Goal: Task Accomplishment & Management: Complete application form

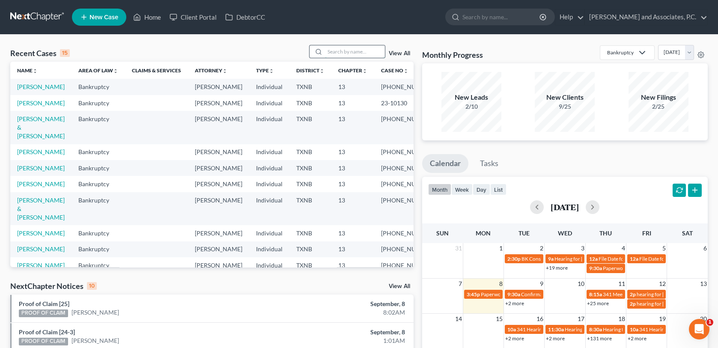
click at [339, 51] on input "search" at bounding box center [355, 51] width 60 height 12
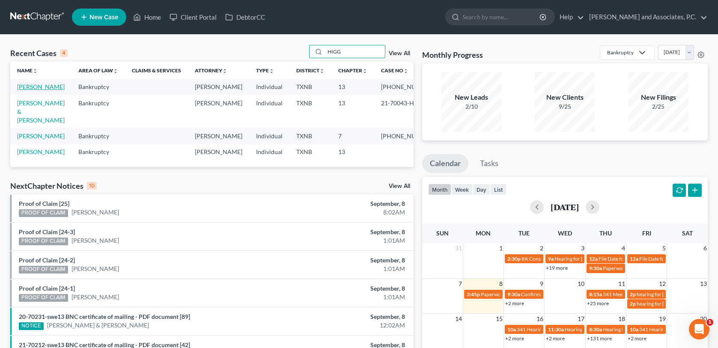
type input "HIGG"
click at [45, 89] on link "[PERSON_NAME]" at bounding box center [41, 86] width 48 height 7
select select "1"
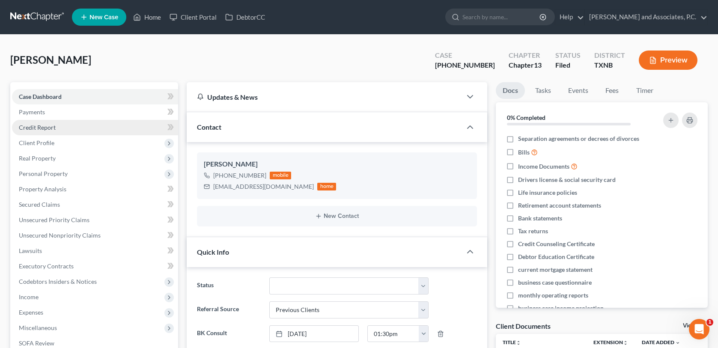
scroll to position [4401, 0]
click at [39, 142] on span "Client Profile" at bounding box center [37, 142] width 36 height 7
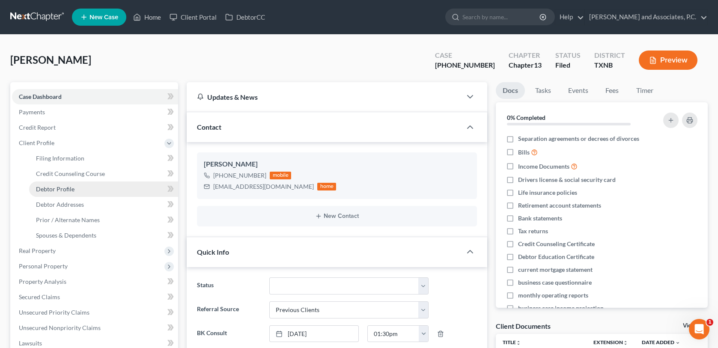
click at [54, 190] on span "Debtor Profile" at bounding box center [55, 188] width 39 height 7
select select "3"
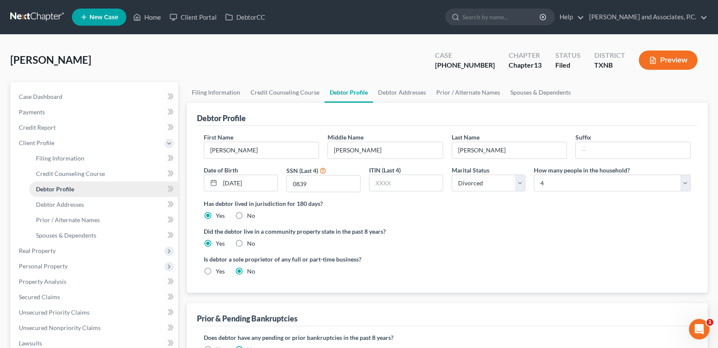
radio input "true"
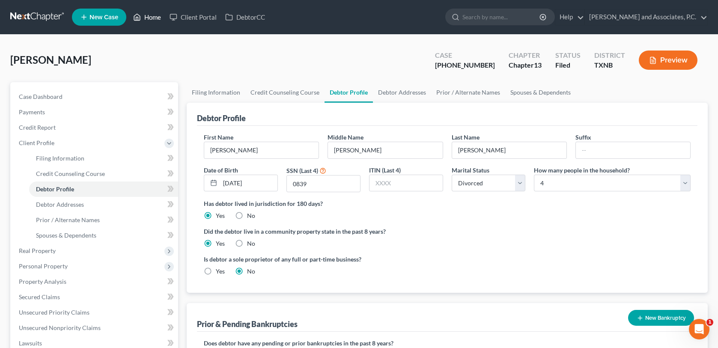
click at [151, 15] on link "Home" at bounding box center [147, 16] width 36 height 15
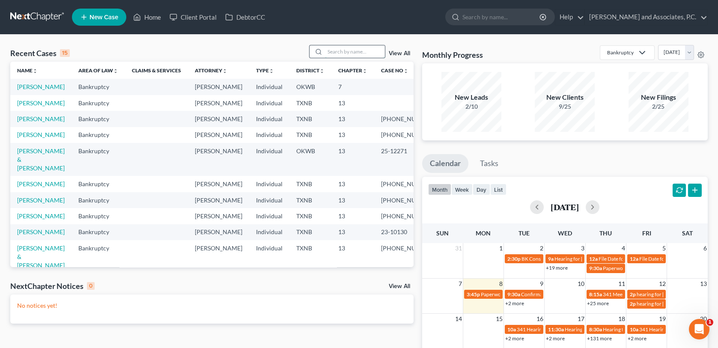
click at [336, 52] on input "search" at bounding box center [355, 51] width 60 height 12
click at [49, 107] on link "[PERSON_NAME]" at bounding box center [41, 102] width 48 height 7
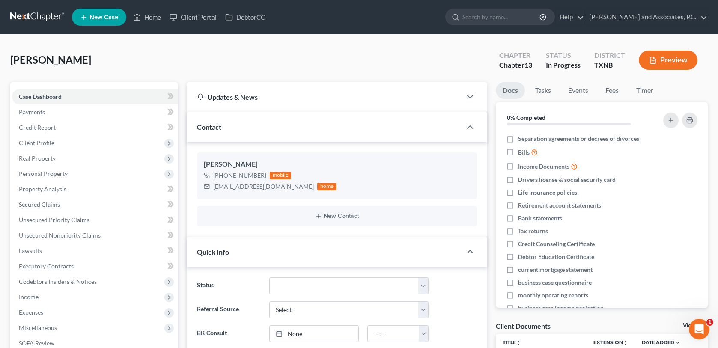
scroll to position [75, 0]
click at [613, 93] on link "Fees" at bounding box center [612, 90] width 27 height 17
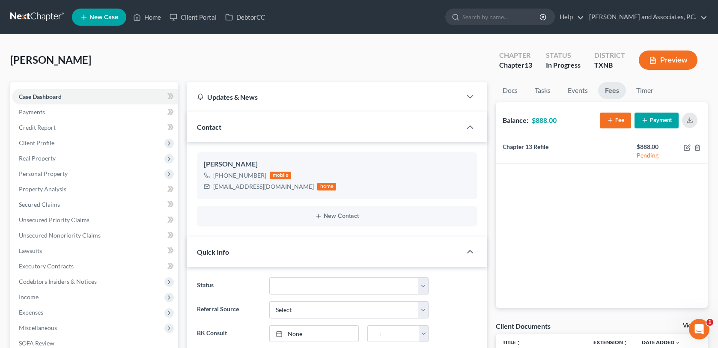
click at [647, 123] on icon "button" at bounding box center [644, 120] width 7 height 7
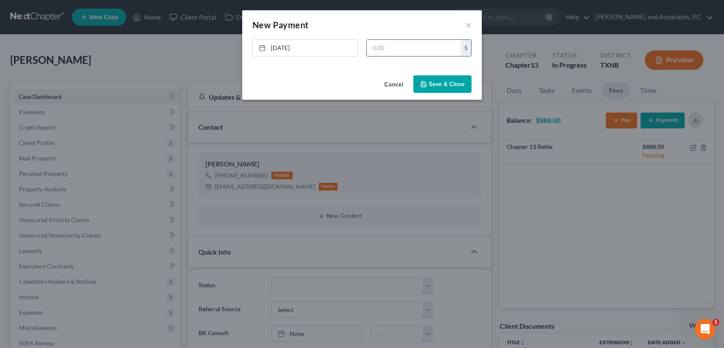
click at [375, 48] on input "text" at bounding box center [414, 48] width 94 height 16
type input "888.00"
click at [462, 86] on button "Save & Close" at bounding box center [443, 84] width 58 height 18
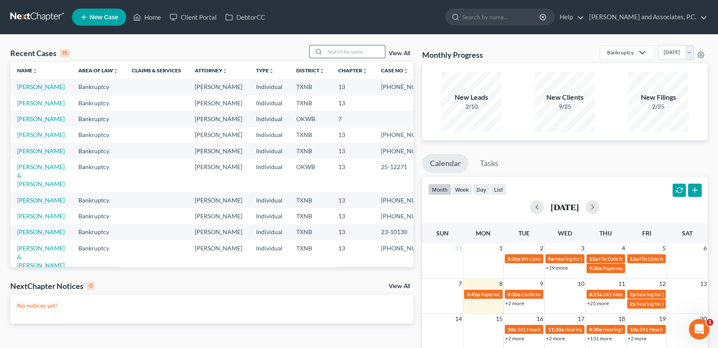
click at [344, 51] on input "search" at bounding box center [355, 51] width 60 height 12
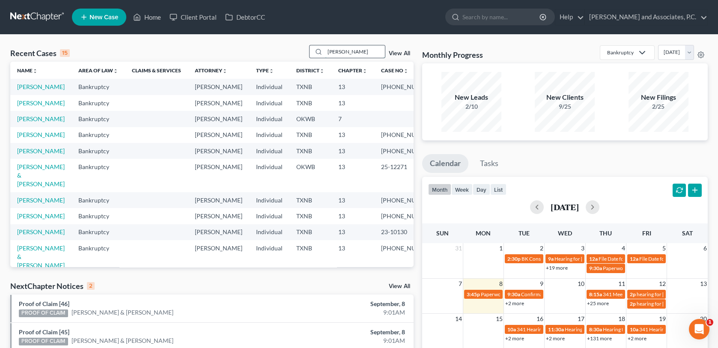
type input "[PERSON_NAME]"
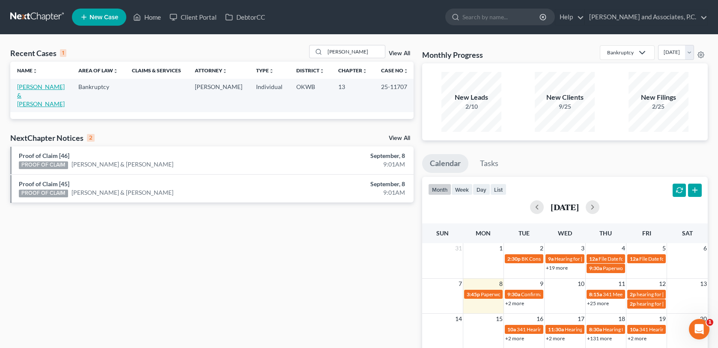
click at [34, 88] on link "[PERSON_NAME] & [PERSON_NAME]" at bounding box center [41, 95] width 48 height 24
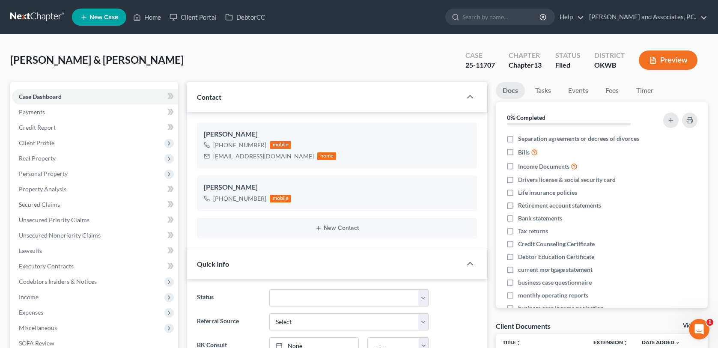
scroll to position [975, 0]
click at [153, 14] on link "Home" at bounding box center [147, 16] width 36 height 15
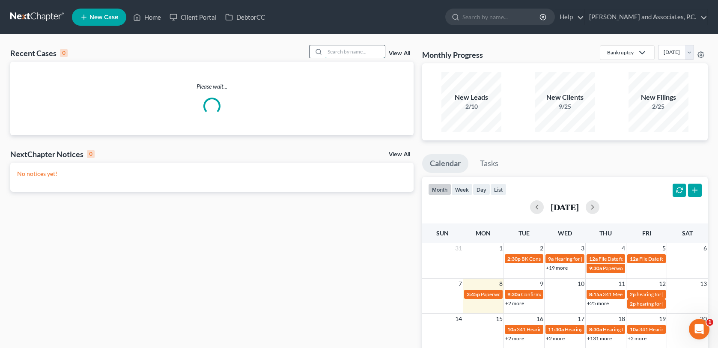
click at [345, 49] on input "search" at bounding box center [355, 51] width 60 height 12
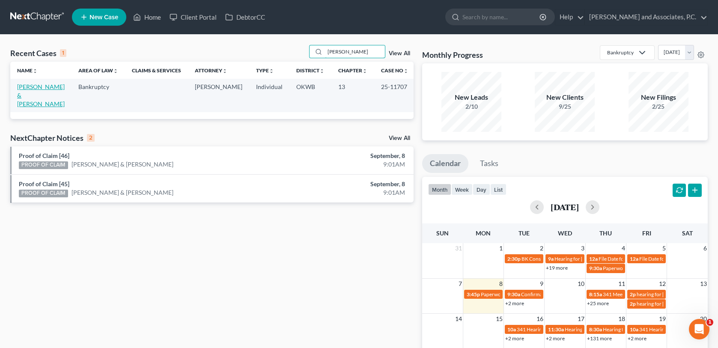
type input "[PERSON_NAME]"
click at [49, 87] on link "[PERSON_NAME] & [PERSON_NAME]" at bounding box center [41, 95] width 48 height 24
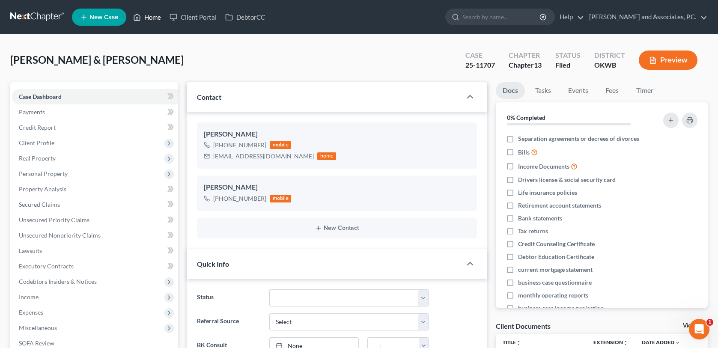
click at [150, 16] on link "Home" at bounding box center [147, 16] width 36 height 15
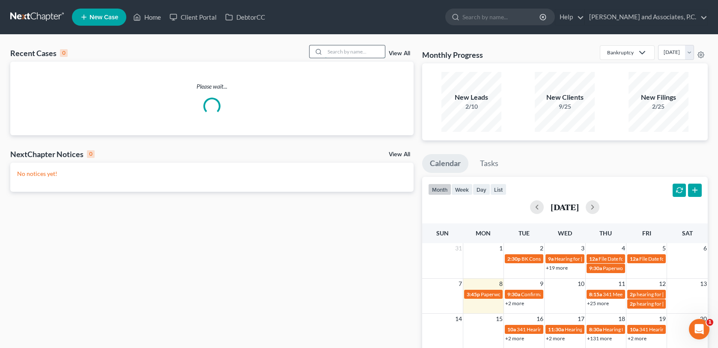
click at [332, 51] on input "search" at bounding box center [355, 51] width 60 height 12
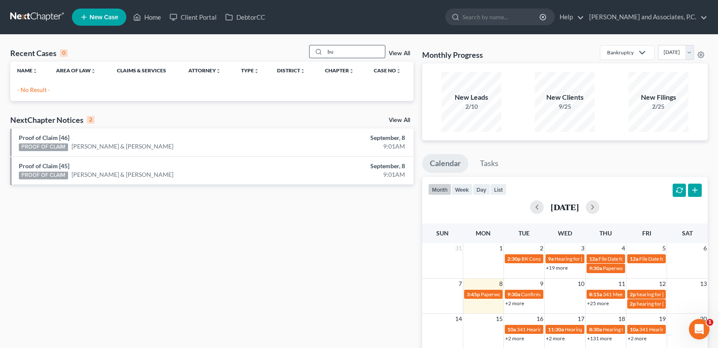
type input "b"
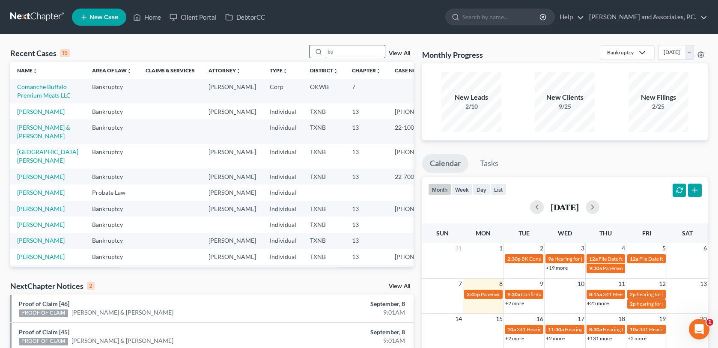
type input "b"
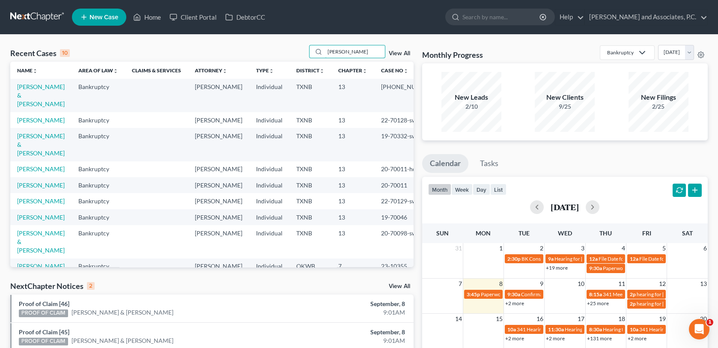
drag, startPoint x: 350, startPoint y: 51, endPoint x: 312, endPoint y: 63, distance: 39.9
click at [312, 63] on div "Recent Cases 10 [PERSON_NAME] View All Name unfold_more expand_more expand_less…" at bounding box center [211, 156] width 403 height 222
type input "19-70126"
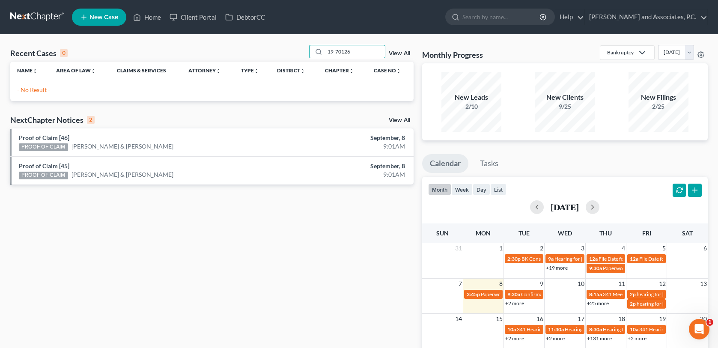
click at [101, 19] on span "New Case" at bounding box center [103, 17] width 29 height 6
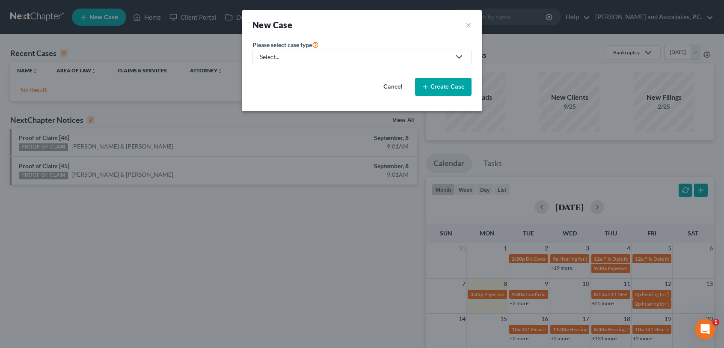
click at [319, 57] on div "Select..." at bounding box center [355, 57] width 191 height 9
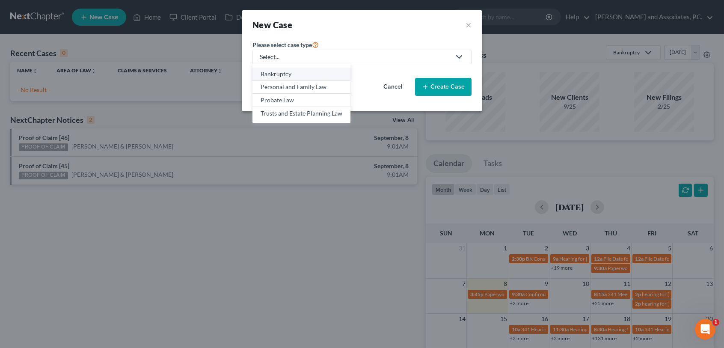
click at [313, 71] on div "Bankruptcy" at bounding box center [302, 74] width 82 height 9
select select "78"
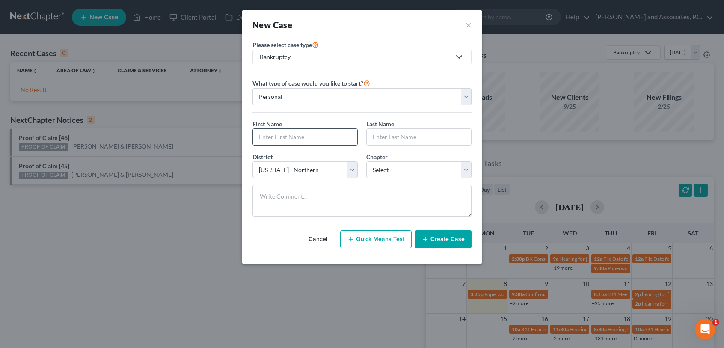
click at [284, 133] on input "text" at bounding box center [305, 137] width 104 height 16
type input "[PERSON_NAME]"
click at [408, 170] on select "Select 7 11 12 13" at bounding box center [418, 169] width 105 height 17
select select "3"
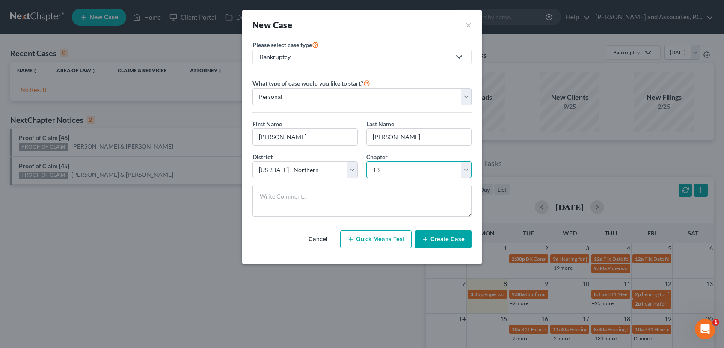
click at [366, 161] on select "Select 7 11 12 13" at bounding box center [418, 169] width 105 height 17
click at [450, 242] on button "Create Case" at bounding box center [443, 239] width 57 height 18
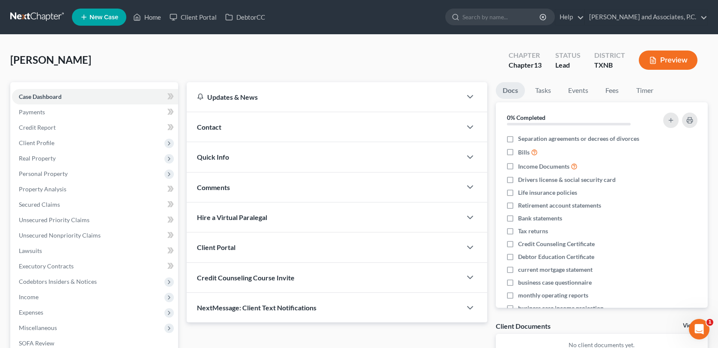
click at [205, 128] on span "Contact" at bounding box center [209, 127] width 24 height 8
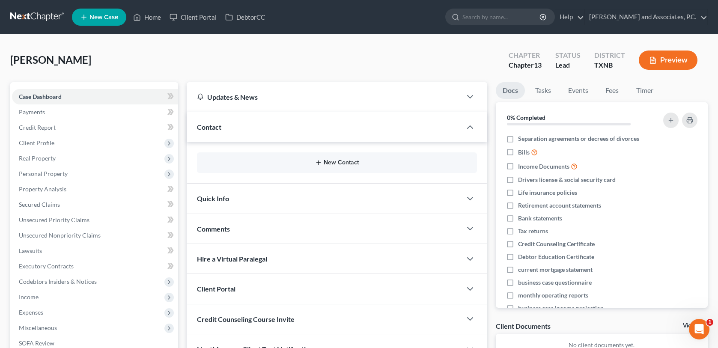
click at [268, 164] on button "New Contact" at bounding box center [337, 162] width 266 height 7
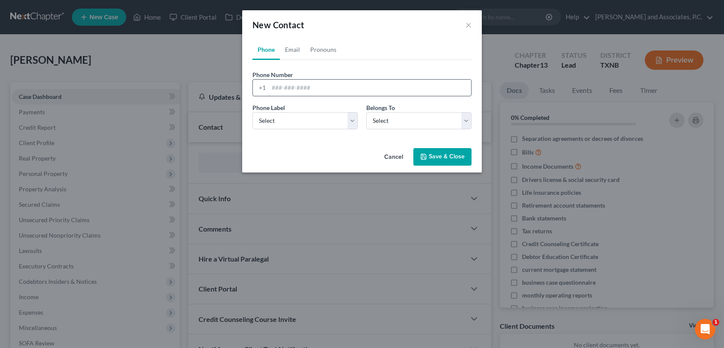
click at [273, 92] on input "tel" at bounding box center [370, 88] width 203 height 16
type input "[PHONE_NUMBER]"
click at [354, 123] on select "Select Mobile Home Work Other" at bounding box center [305, 120] width 105 height 17
select select "0"
click at [253, 112] on select "Select Mobile Home Work Other" at bounding box center [305, 120] width 105 height 17
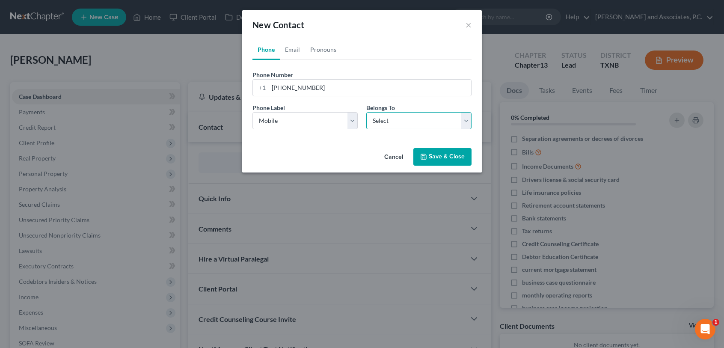
click at [399, 116] on select "Select Client Other" at bounding box center [418, 120] width 105 height 17
select select "0"
click at [366, 112] on select "Select Client Other" at bounding box center [418, 120] width 105 height 17
click at [296, 52] on link "Email" at bounding box center [292, 49] width 25 height 21
click at [298, 86] on input "email" at bounding box center [370, 88] width 203 height 16
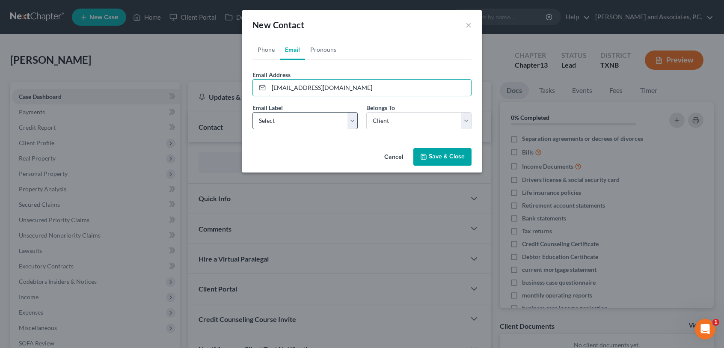
type input "[EMAIL_ADDRESS][DOMAIN_NAME]"
click at [340, 124] on select "Select Home Work Other" at bounding box center [305, 120] width 105 height 17
select select "0"
click at [253, 112] on select "Select Home Work Other" at bounding box center [305, 120] width 105 height 17
click at [432, 156] on button "Save & Close" at bounding box center [443, 157] width 58 height 18
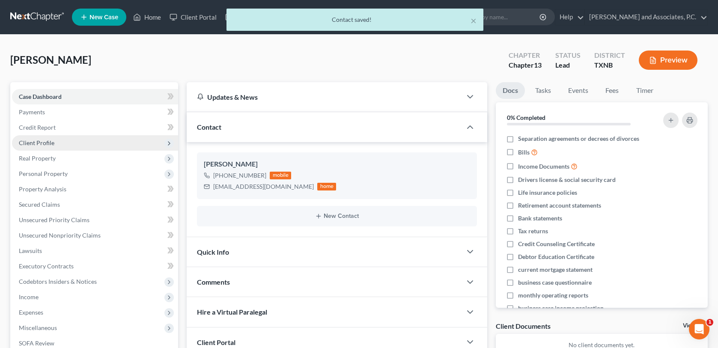
click at [32, 146] on span "Client Profile" at bounding box center [95, 142] width 166 height 15
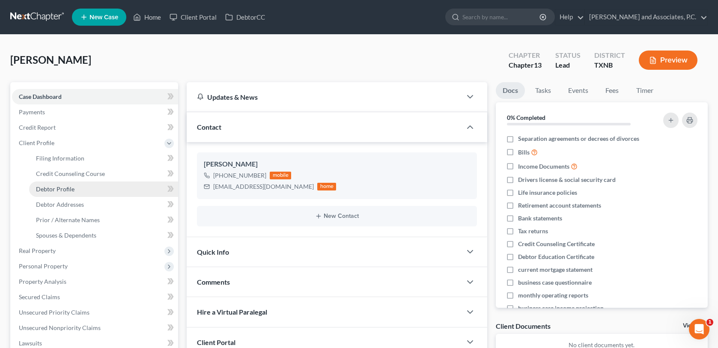
click at [45, 191] on span "Debtor Profile" at bounding box center [55, 188] width 39 height 7
select select "0"
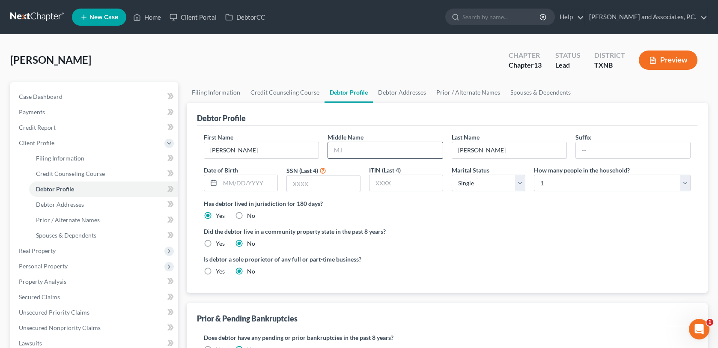
click at [381, 149] on input "text" at bounding box center [385, 150] width 114 height 16
type input "D"
click at [223, 184] on input "text" at bounding box center [248, 183] width 57 height 16
type input "12291967"
type input "3935"
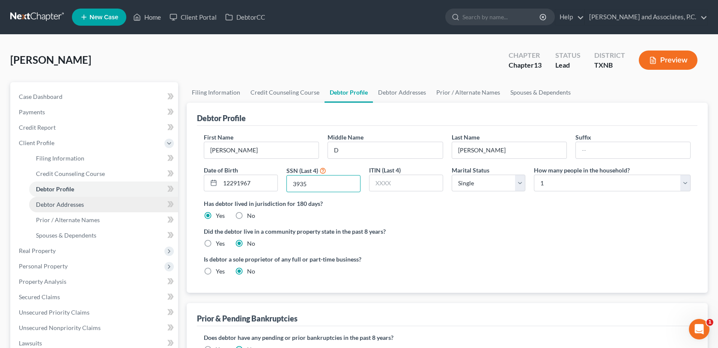
click at [53, 204] on span "Debtor Addresses" at bounding box center [60, 204] width 48 height 7
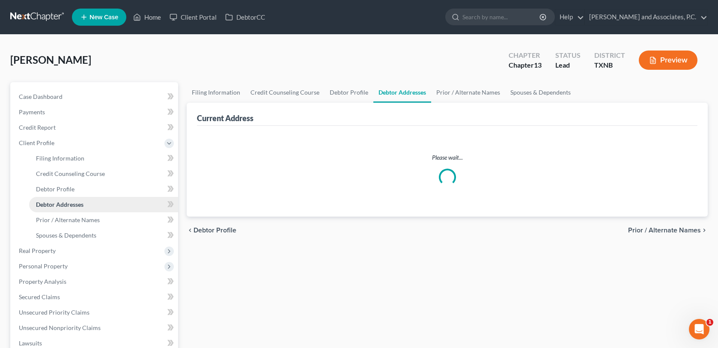
select select "0"
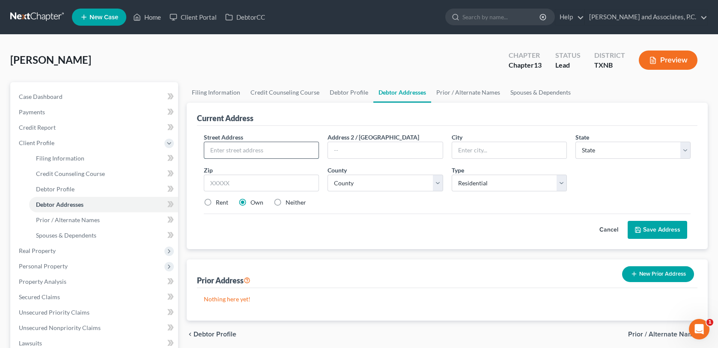
click at [223, 149] on input "text" at bounding box center [261, 150] width 114 height 16
type input "4632 [GEOGRAPHIC_DATA]"
type input "W"
type input "[GEOGRAPHIC_DATA]"
select select "45"
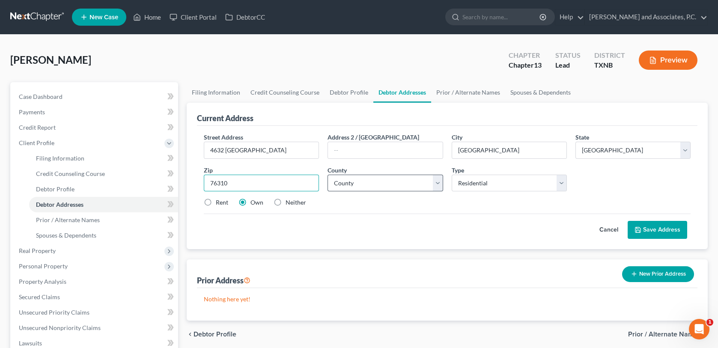
type input "76310"
click at [378, 188] on select "County [GEOGRAPHIC_DATA] [GEOGRAPHIC_DATA] [GEOGRAPHIC_DATA] [GEOGRAPHIC_DATA] …" at bounding box center [385, 183] width 115 height 17
select select "242"
click at [328, 175] on select "County [GEOGRAPHIC_DATA] [GEOGRAPHIC_DATA] [GEOGRAPHIC_DATA] [GEOGRAPHIC_DATA] …" at bounding box center [385, 183] width 115 height 17
click at [637, 230] on icon at bounding box center [637, 229] width 7 height 7
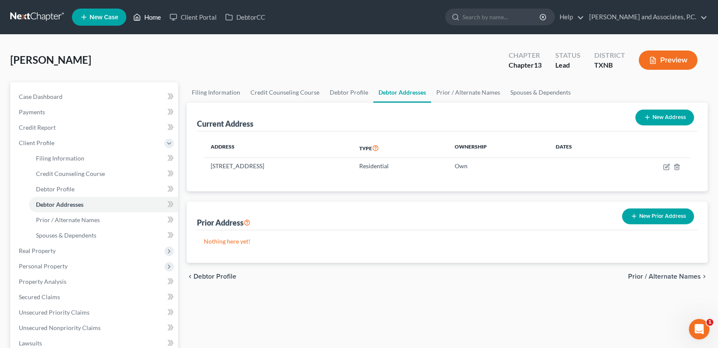
click at [154, 20] on link "Home" at bounding box center [147, 16] width 36 height 15
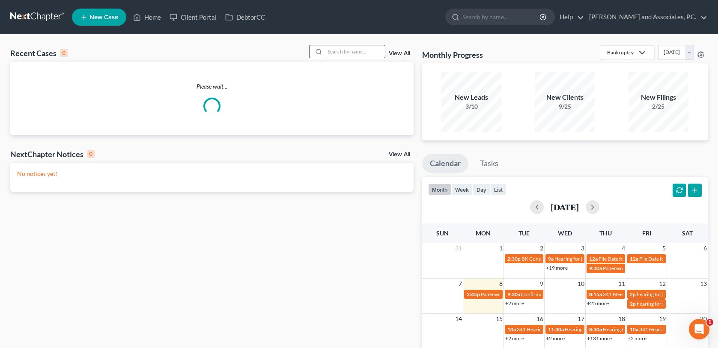
click at [331, 51] on input "search" at bounding box center [355, 51] width 60 height 12
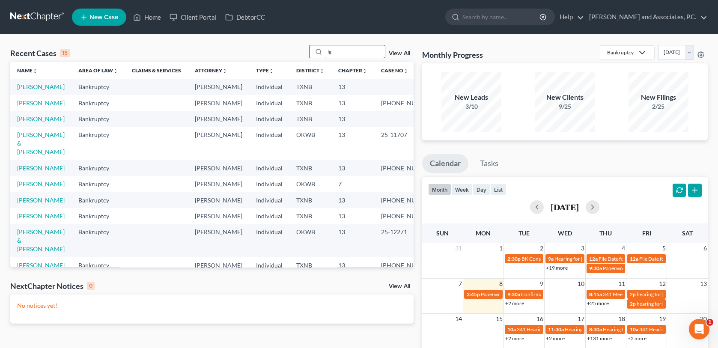
type input "l"
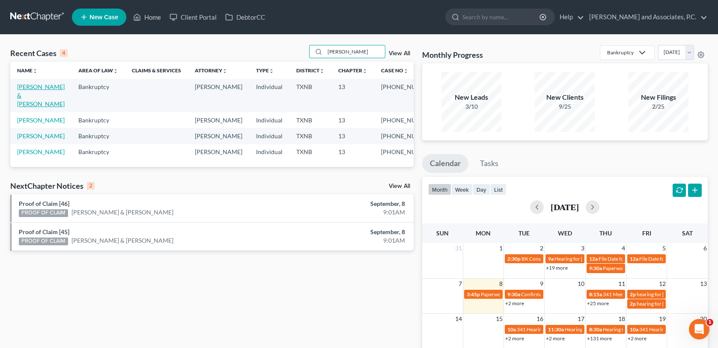
type input "[PERSON_NAME]"
click at [31, 89] on link "[PERSON_NAME] & [PERSON_NAME]" at bounding box center [41, 95] width 48 height 24
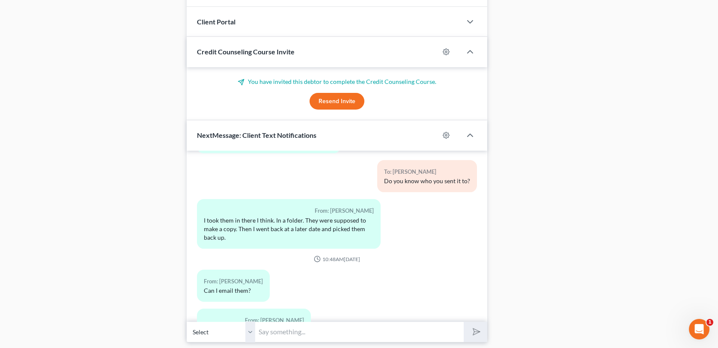
scroll to position [838, 0]
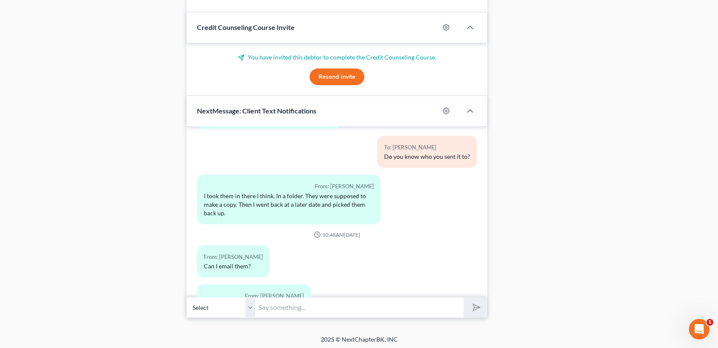
click at [283, 304] on input "text" at bounding box center [359, 307] width 208 height 21
type input "yes"
click at [464, 298] on button "submit" at bounding box center [476, 308] width 24 height 20
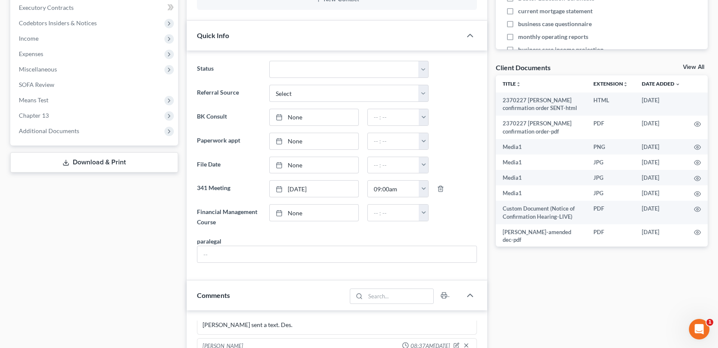
scroll to position [0, 0]
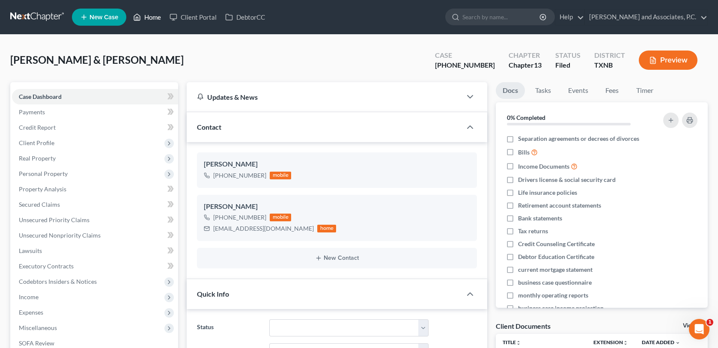
click at [156, 17] on link "Home" at bounding box center [147, 16] width 36 height 15
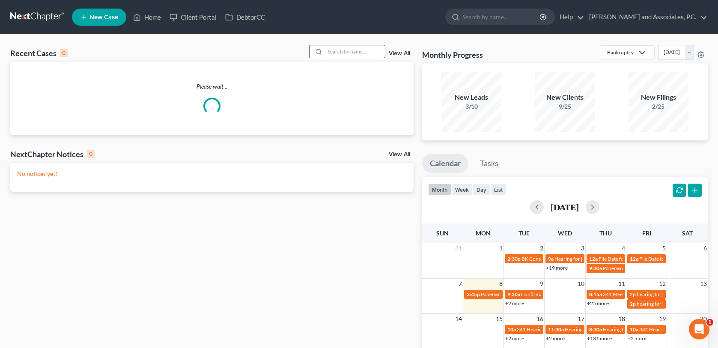
click at [334, 51] on input "search" at bounding box center [355, 51] width 60 height 12
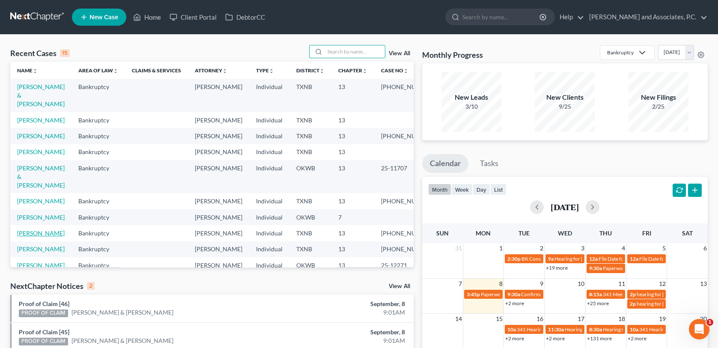
click at [38, 237] on link "[PERSON_NAME]" at bounding box center [41, 232] width 48 height 7
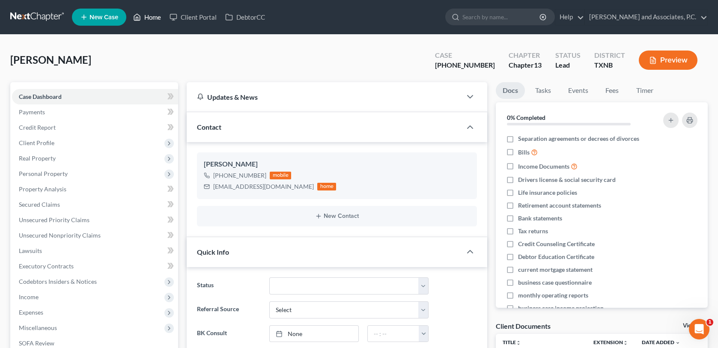
click at [153, 16] on link "Home" at bounding box center [147, 16] width 36 height 15
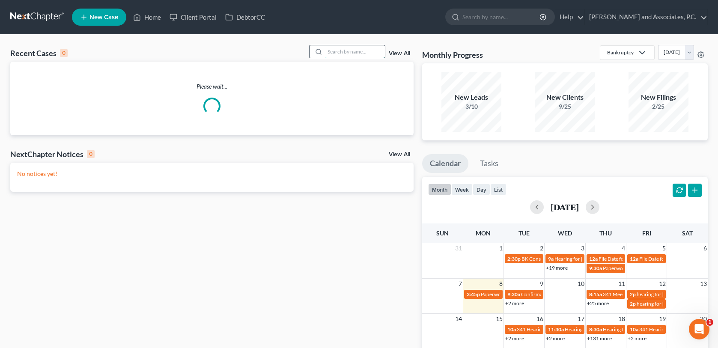
click at [334, 54] on input "search" at bounding box center [355, 51] width 60 height 12
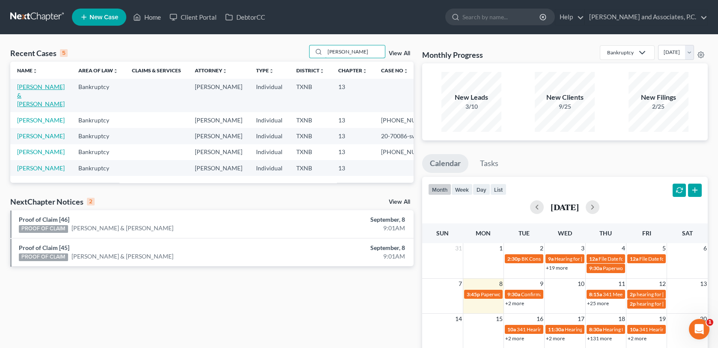
type input "[PERSON_NAME]"
click at [43, 90] on link "[PERSON_NAME] & [PERSON_NAME]" at bounding box center [41, 95] width 48 height 24
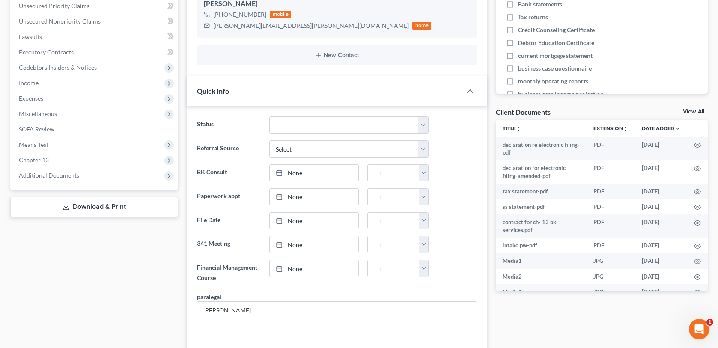
click at [688, 113] on link "View All" at bounding box center [693, 112] width 21 height 6
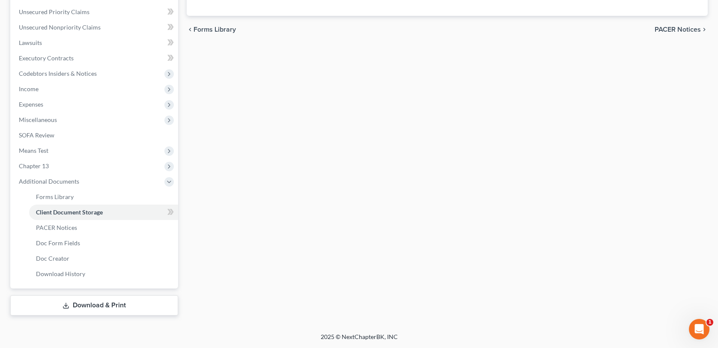
scroll to position [114, 0]
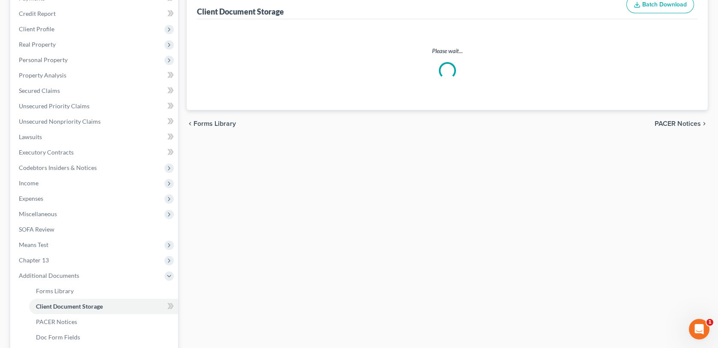
select select "19"
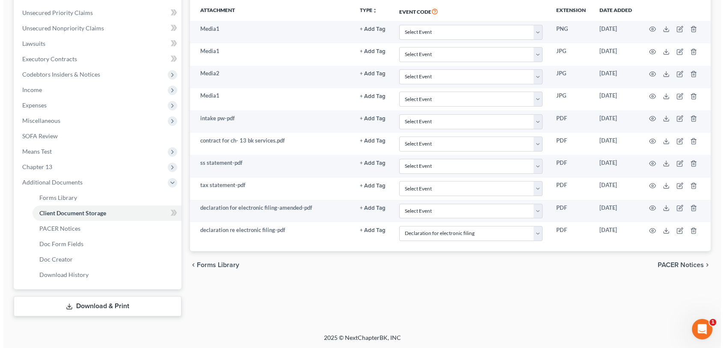
scroll to position [164, 0]
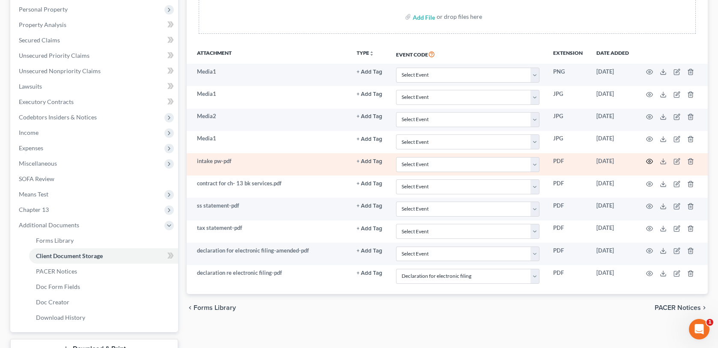
click at [649, 160] on icon "button" at bounding box center [649, 161] width 7 height 7
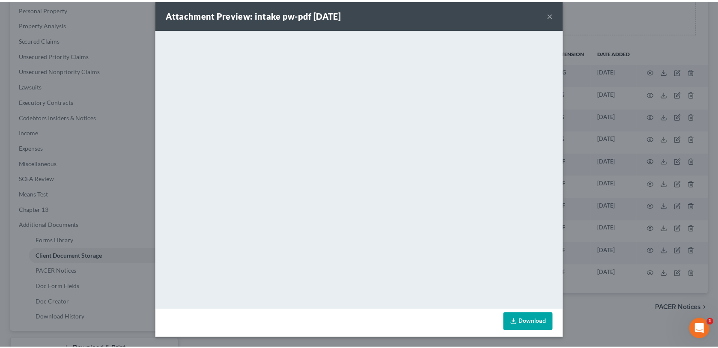
scroll to position [0, 0]
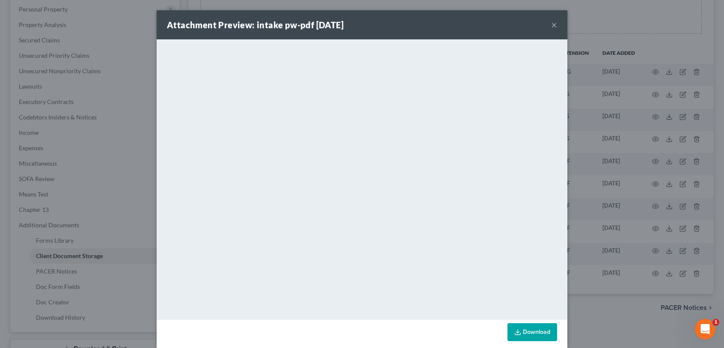
click at [551, 25] on button "×" at bounding box center [554, 25] width 6 height 10
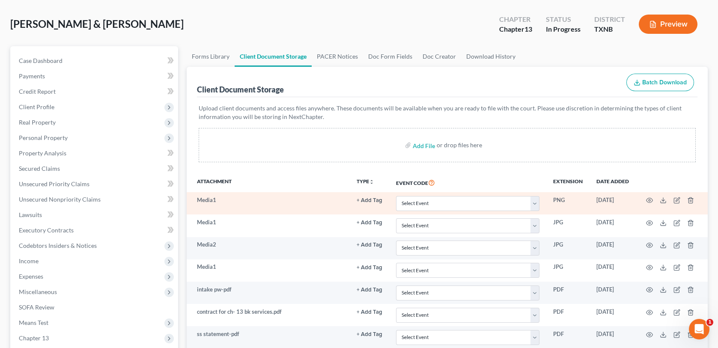
scroll to position [86, 0]
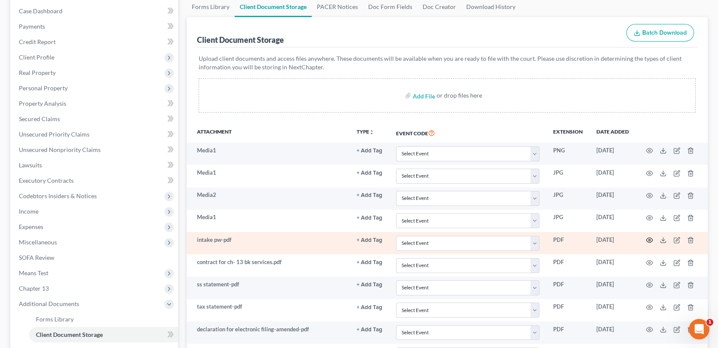
click at [649, 239] on circle "button" at bounding box center [650, 240] width 2 height 2
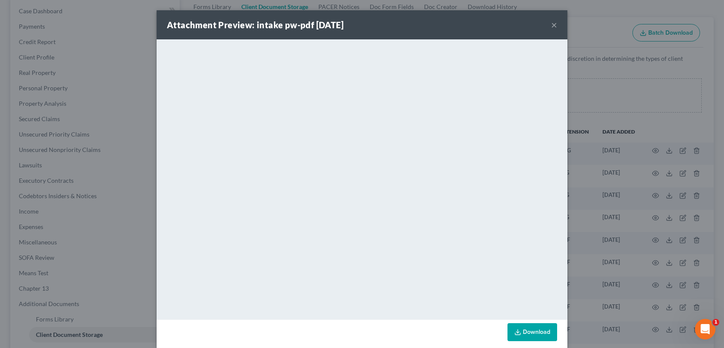
click at [551, 24] on button "×" at bounding box center [554, 25] width 6 height 10
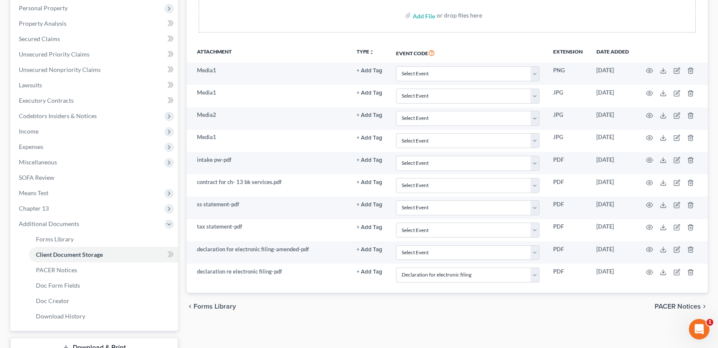
scroll to position [171, 0]
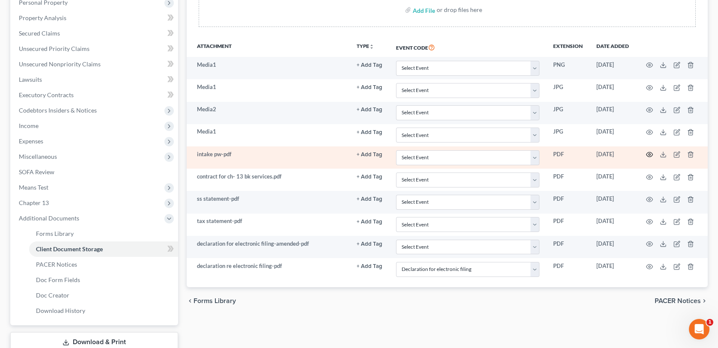
click at [648, 153] on icon "button" at bounding box center [649, 154] width 7 height 7
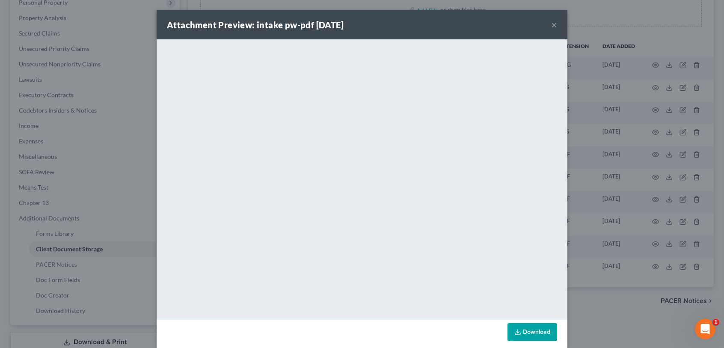
click at [551, 24] on button "×" at bounding box center [554, 25] width 6 height 10
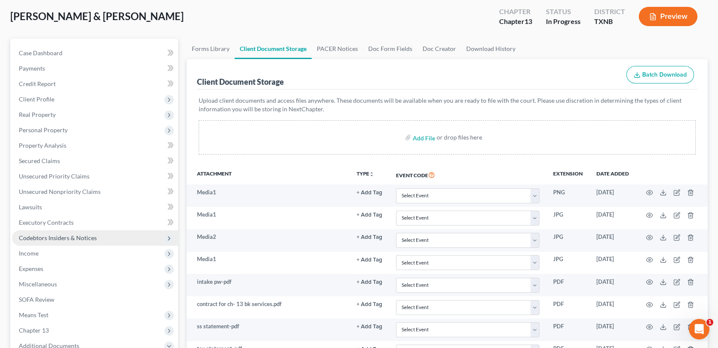
scroll to position [0, 0]
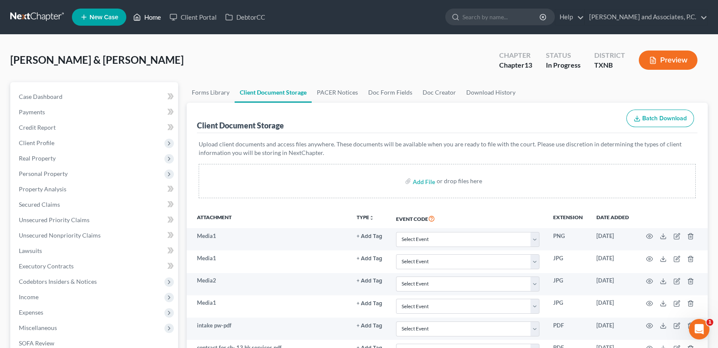
click at [159, 15] on link "Home" at bounding box center [147, 16] width 36 height 15
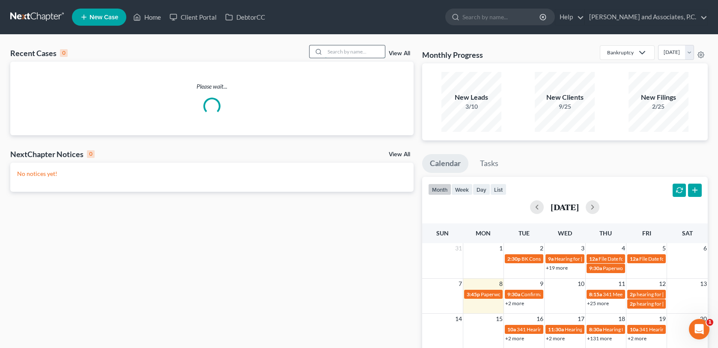
click at [339, 52] on input "search" at bounding box center [355, 51] width 60 height 12
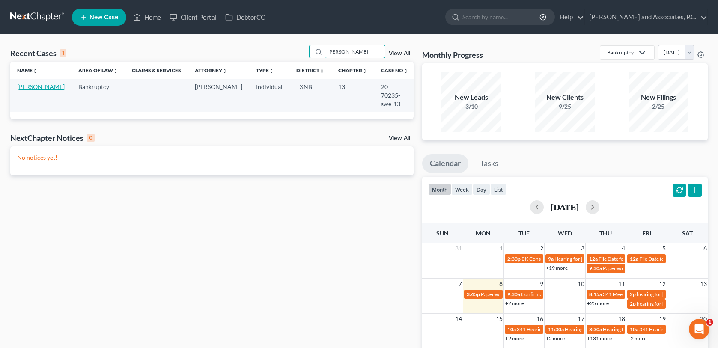
type input "[PERSON_NAME]"
click at [31, 90] on link "[PERSON_NAME]" at bounding box center [41, 86] width 48 height 7
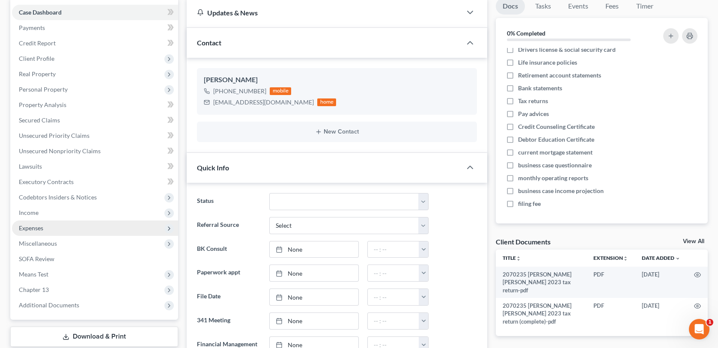
scroll to position [128, 0]
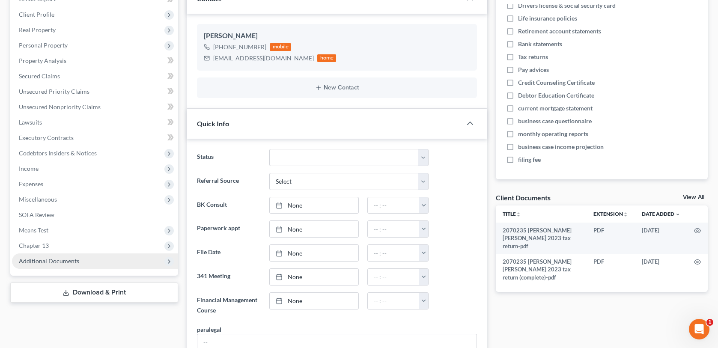
click at [61, 260] on span "Additional Documents" at bounding box center [49, 260] width 60 height 7
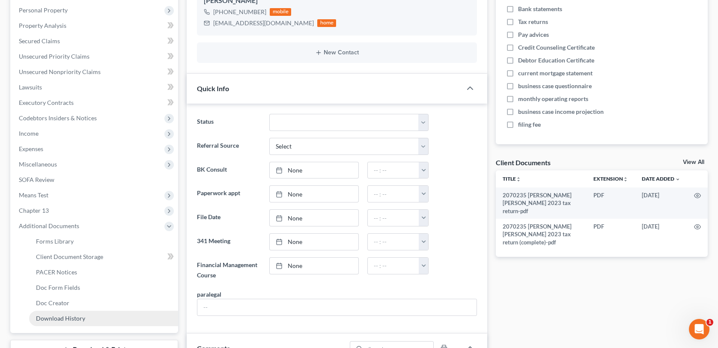
scroll to position [214, 0]
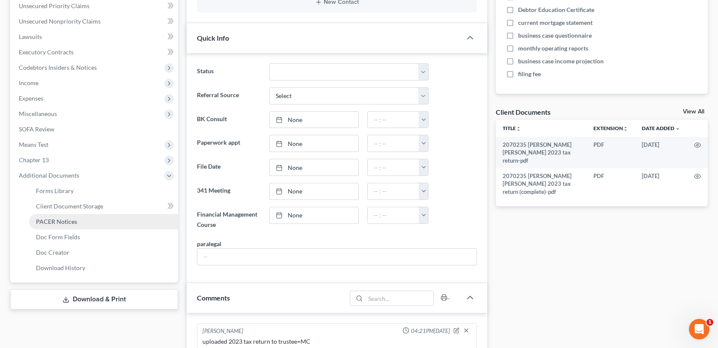
click at [68, 221] on span "PACER Notices" at bounding box center [56, 221] width 41 height 7
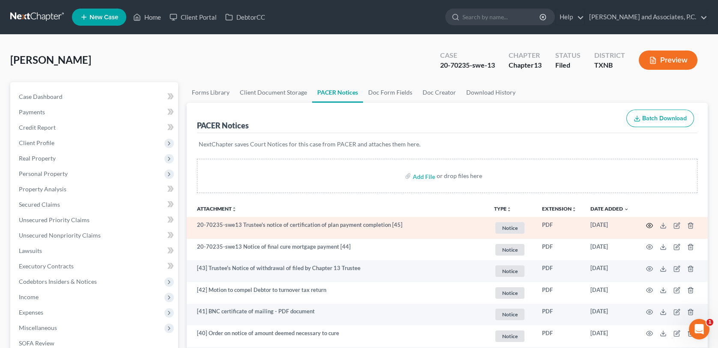
click at [649, 227] on icon "button" at bounding box center [649, 225] width 7 height 7
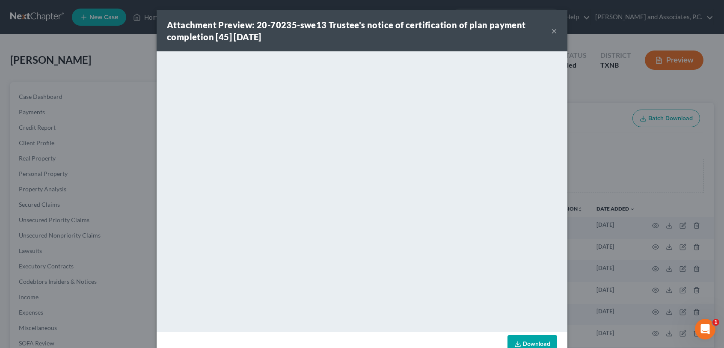
click at [551, 31] on button "×" at bounding box center [554, 31] width 6 height 10
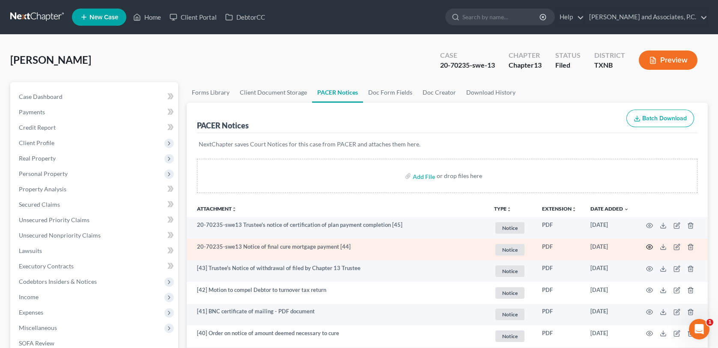
click at [652, 246] on icon "button" at bounding box center [649, 247] width 7 height 7
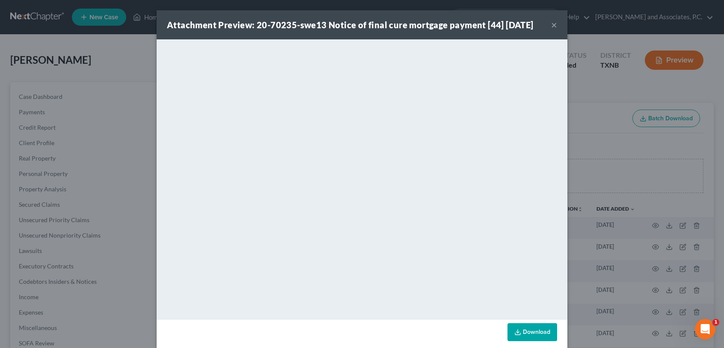
click at [551, 24] on button "×" at bounding box center [554, 25] width 6 height 10
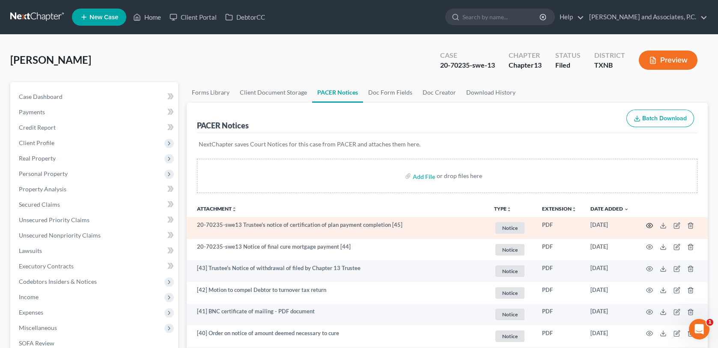
click at [650, 224] on icon "button" at bounding box center [649, 225] width 7 height 7
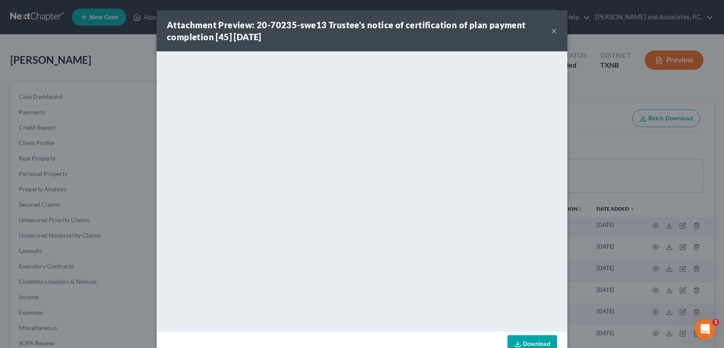
click at [551, 30] on button "×" at bounding box center [554, 31] width 6 height 10
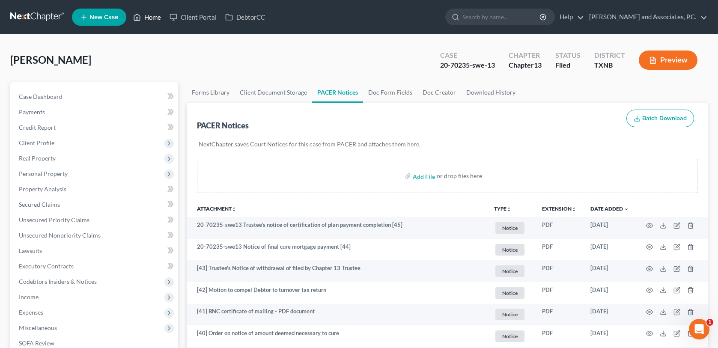
click at [155, 17] on link "Home" at bounding box center [147, 16] width 36 height 15
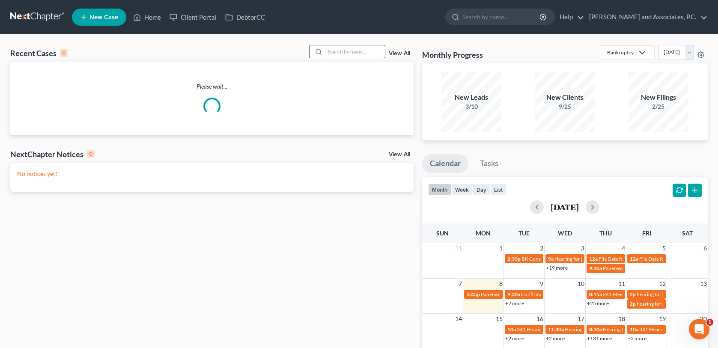
click at [337, 52] on input "search" at bounding box center [355, 51] width 60 height 12
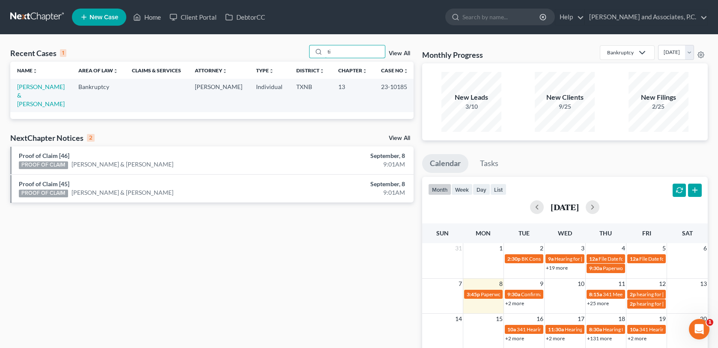
type input "t"
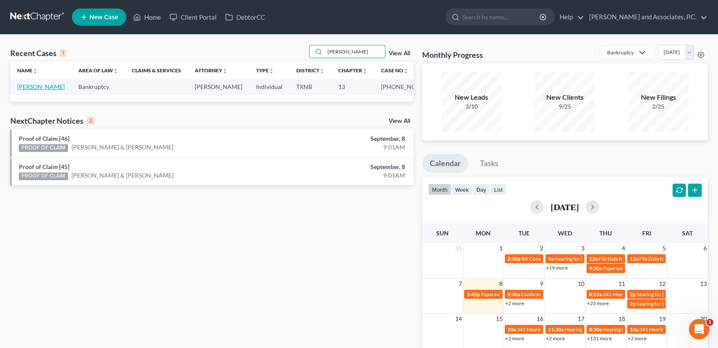
type input "[PERSON_NAME]"
click at [36, 88] on link "[PERSON_NAME]" at bounding box center [41, 86] width 48 height 7
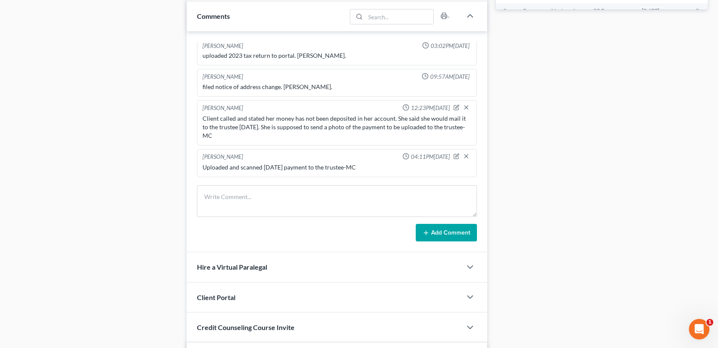
scroll to position [514, 0]
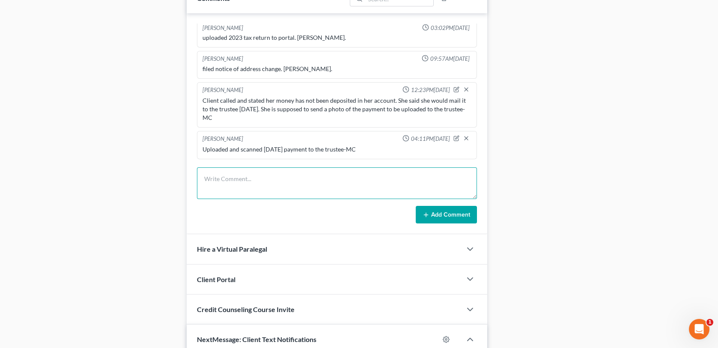
click at [216, 181] on textarea at bounding box center [337, 183] width 280 height 32
drag, startPoint x: 248, startPoint y: 177, endPoint x: 301, endPoint y: 164, distance: 54.6
click at [248, 178] on textarea "Client called and has a bad case of covid and her bk pymt will" at bounding box center [337, 183] width 280 height 32
click at [295, 178] on textarea "Client called and said she has a bad case of covid and her bk pymt will" at bounding box center [337, 183] width 280 height 32
click at [396, 178] on textarea "Client called and said she has a severe case of covid and her bk pymt will" at bounding box center [337, 183] width 280 height 32
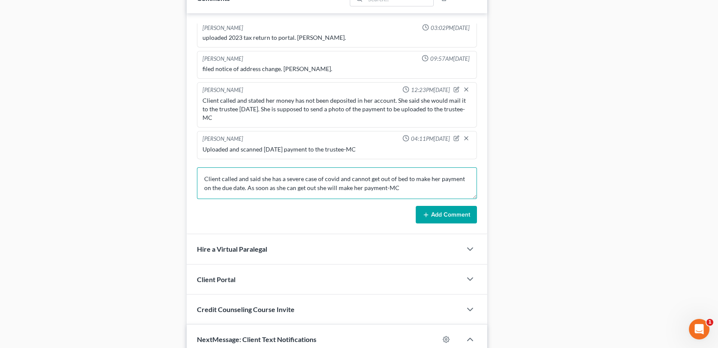
type textarea "Client called and said she has a severe case of covid and cannot get out of bed…"
click at [429, 212] on icon at bounding box center [426, 214] width 7 height 7
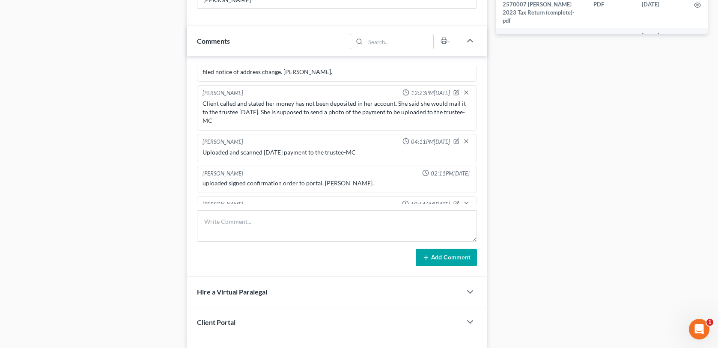
scroll to position [0, 0]
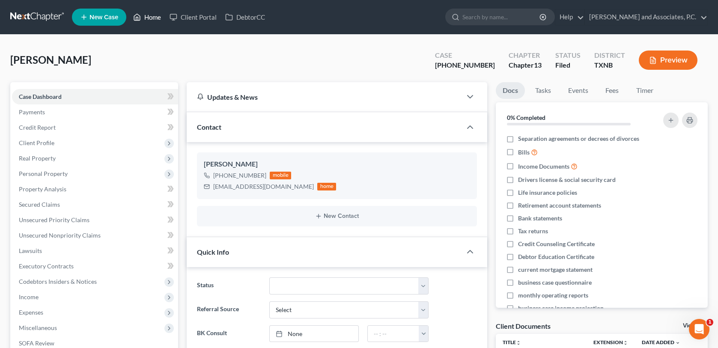
drag, startPoint x: 153, startPoint y: 18, endPoint x: 161, endPoint y: 15, distance: 8.4
click at [153, 18] on link "Home" at bounding box center [147, 16] width 36 height 15
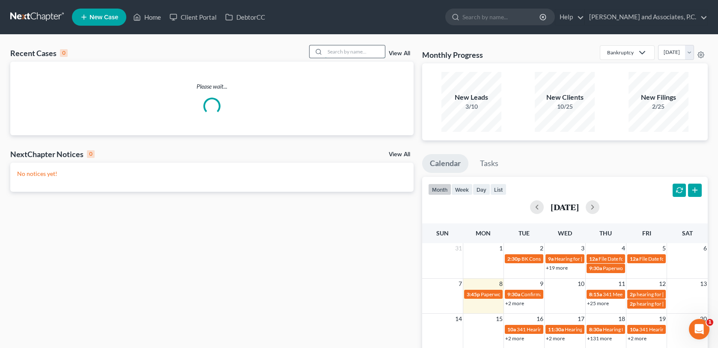
click at [333, 51] on input "search" at bounding box center [355, 51] width 60 height 12
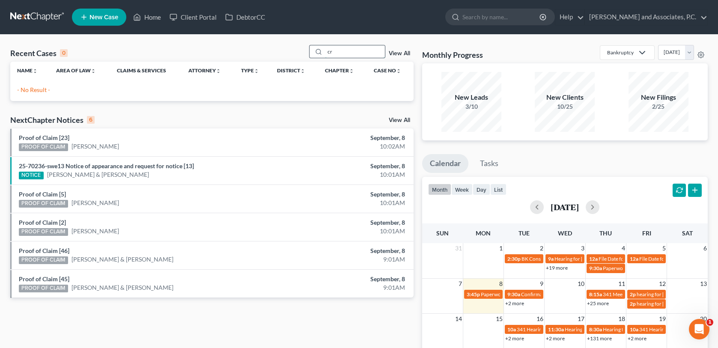
type input "c"
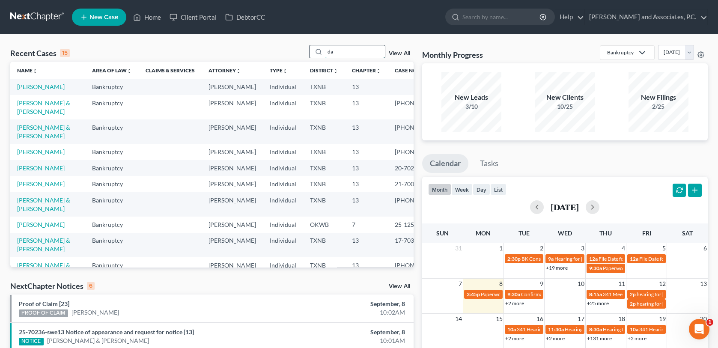
type input "d"
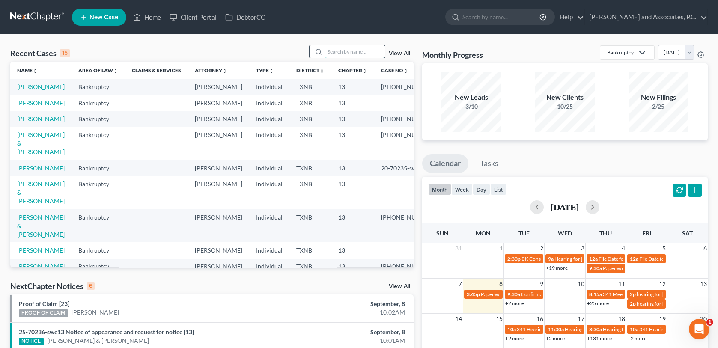
click at [333, 54] on input "search" at bounding box center [355, 51] width 60 height 12
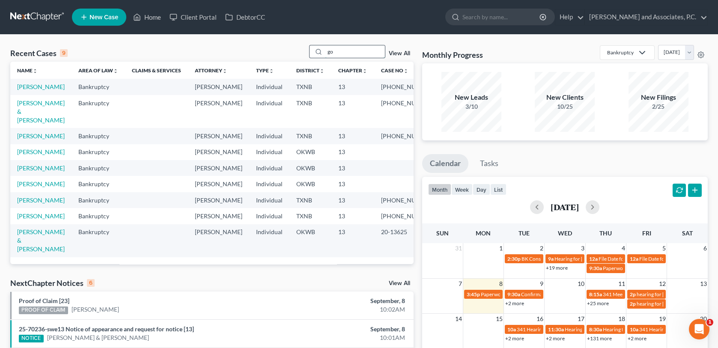
type input "g"
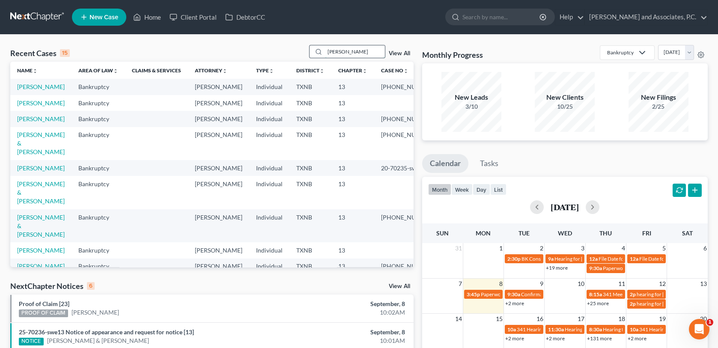
type input "[PERSON_NAME]"
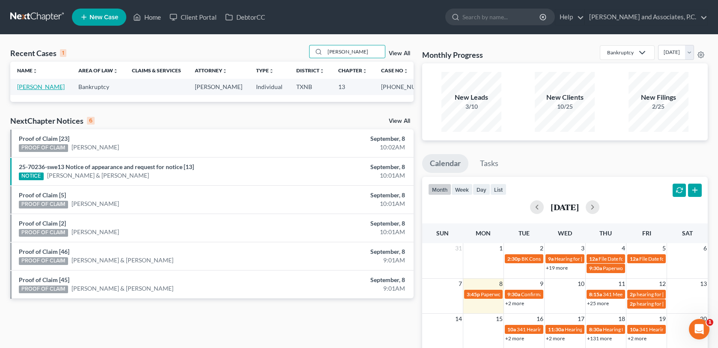
click at [21, 88] on link "[PERSON_NAME]" at bounding box center [41, 86] width 48 height 7
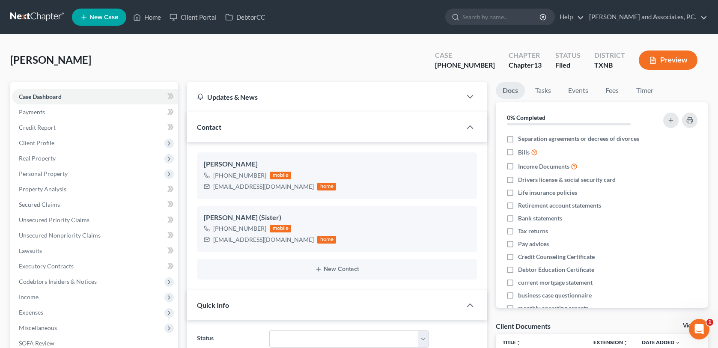
scroll to position [197, 0]
click at [34, 142] on span "Client Profile" at bounding box center [37, 142] width 36 height 7
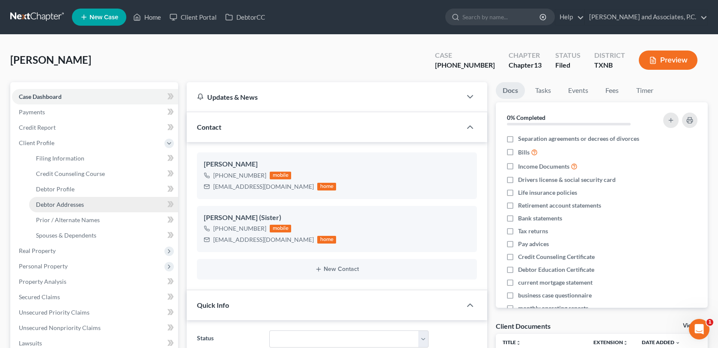
click at [45, 205] on span "Debtor Addresses" at bounding box center [60, 204] width 48 height 7
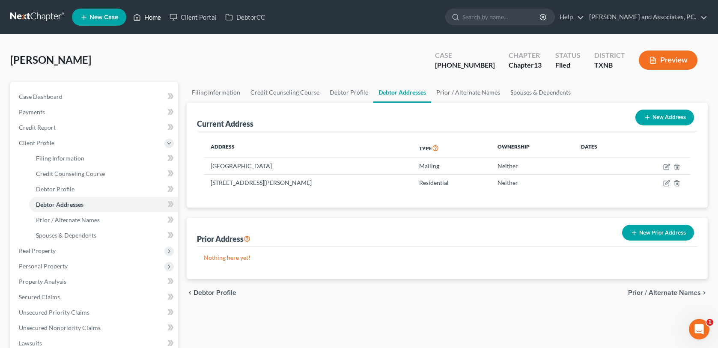
drag, startPoint x: 155, startPoint y: 15, endPoint x: 167, endPoint y: 25, distance: 15.8
click at [155, 15] on link "Home" at bounding box center [147, 16] width 36 height 15
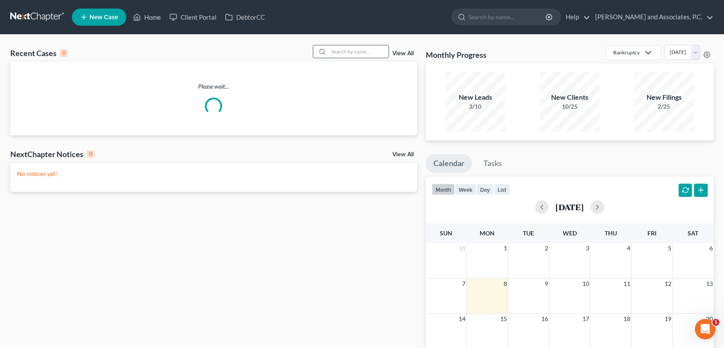
click at [364, 51] on input "search" at bounding box center [359, 51] width 60 height 12
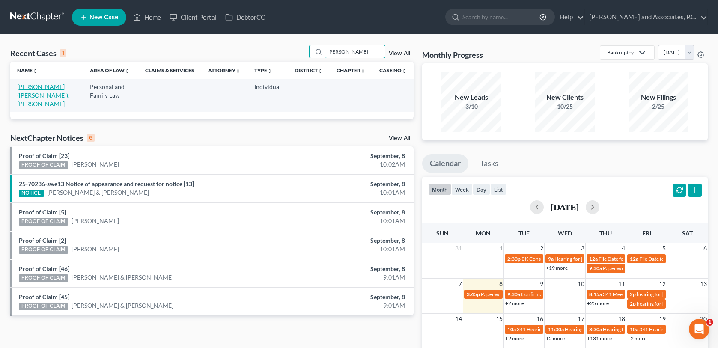
type input "[PERSON_NAME]"
click at [27, 94] on link "[PERSON_NAME] ([PERSON_NAME]), [PERSON_NAME]" at bounding box center [43, 95] width 52 height 24
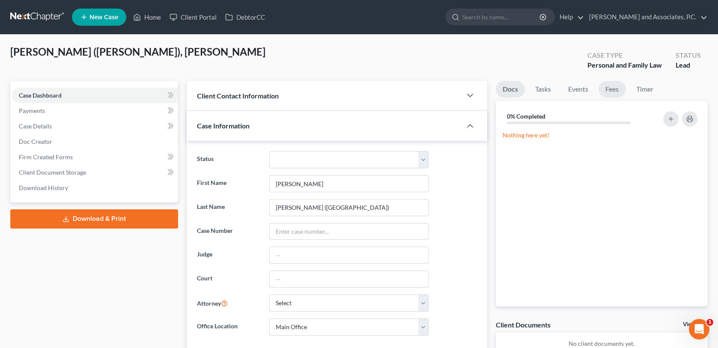
click at [617, 92] on link "Fees" at bounding box center [612, 89] width 27 height 17
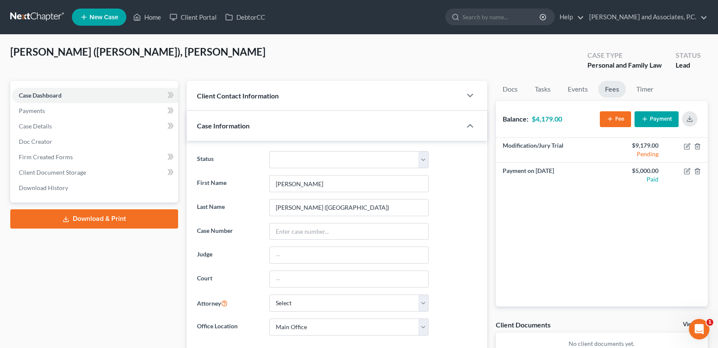
click at [648, 117] on icon "button" at bounding box center [644, 119] width 7 height 7
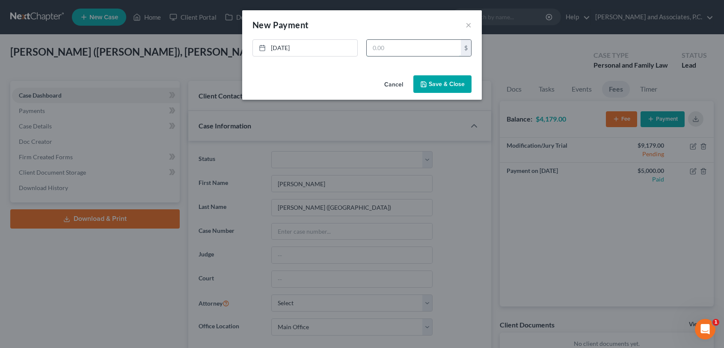
click at [423, 50] on input "text" at bounding box center [414, 48] width 94 height 16
type input "9,179.00"
click at [443, 85] on button "Save & Close" at bounding box center [443, 84] width 58 height 18
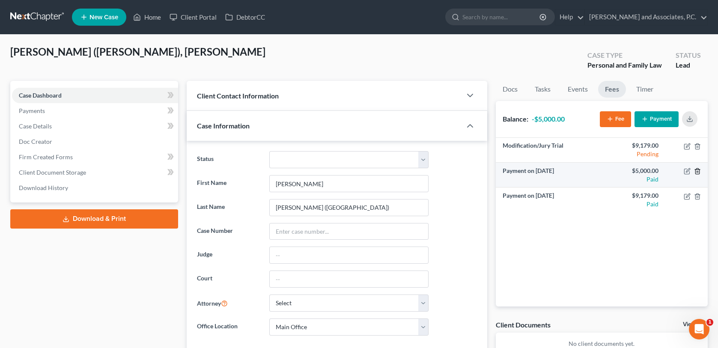
click at [697, 171] on icon "button" at bounding box center [697, 171] width 7 height 7
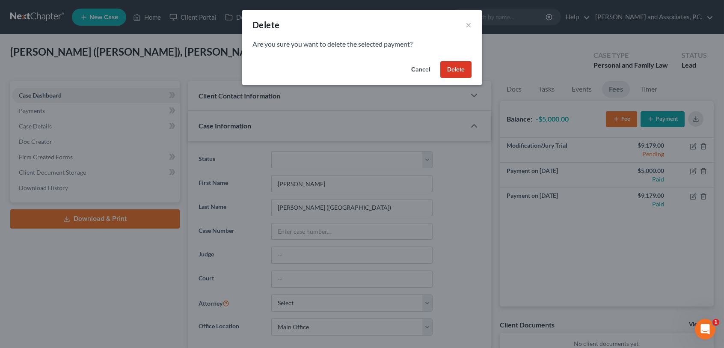
click at [638, 248] on div "Delete × Are you sure you want to delete the selected payment? Cancel Delete" at bounding box center [362, 174] width 724 height 348
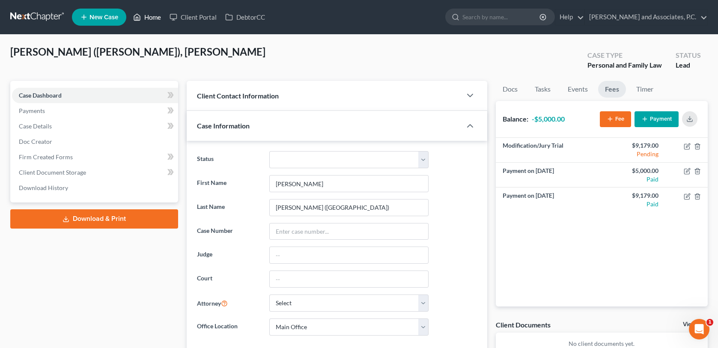
click at [149, 15] on link "Home" at bounding box center [147, 16] width 36 height 15
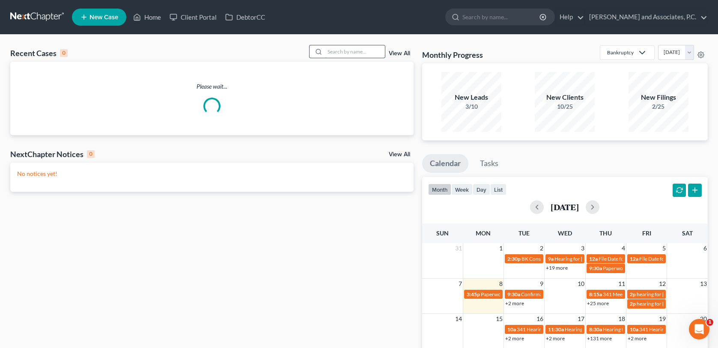
click at [331, 50] on input "search" at bounding box center [355, 51] width 60 height 12
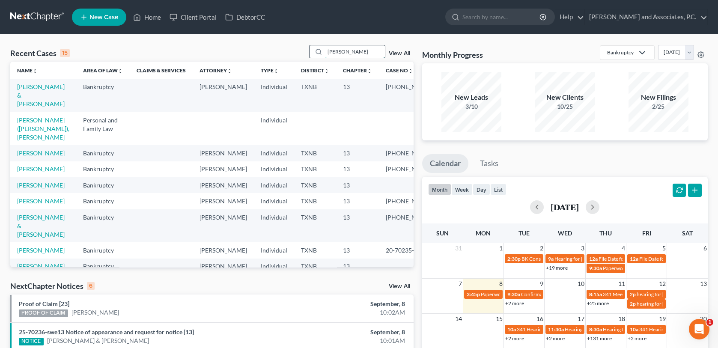
type input "[PERSON_NAME]"
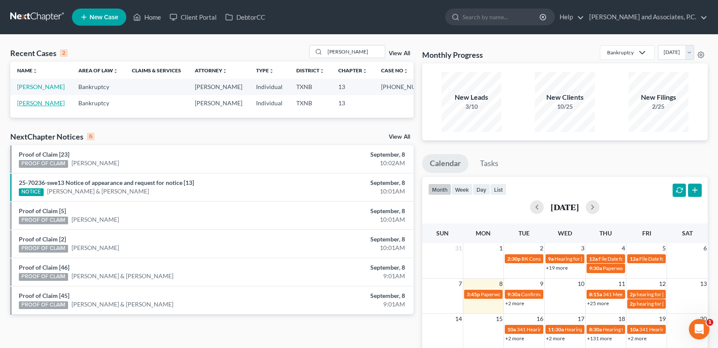
click at [44, 102] on link "[PERSON_NAME]" at bounding box center [41, 102] width 48 height 7
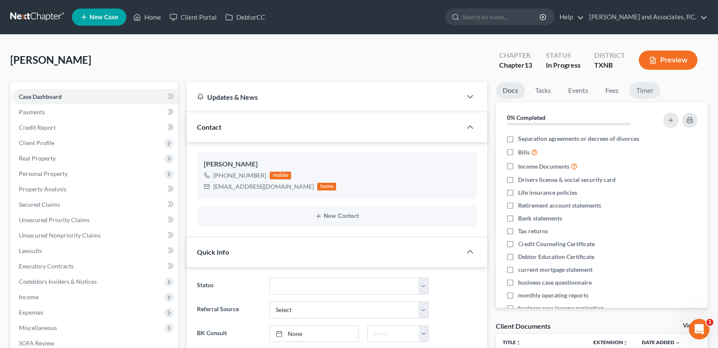
scroll to position [75, 0]
click at [615, 91] on link "Fees" at bounding box center [612, 90] width 27 height 17
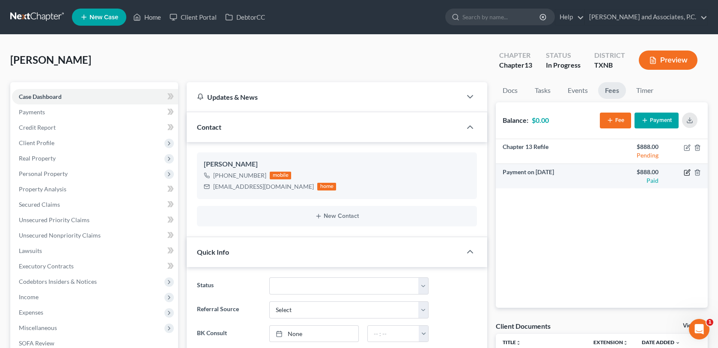
click at [687, 173] on icon "button" at bounding box center [687, 172] width 7 height 7
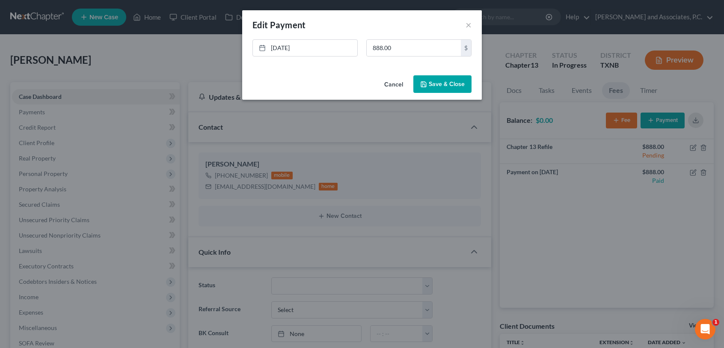
click at [637, 246] on div "New Payment Edit Payment × [DATE] close Date [DATE] Time 12:00 AM chevron_left …" at bounding box center [362, 174] width 724 height 348
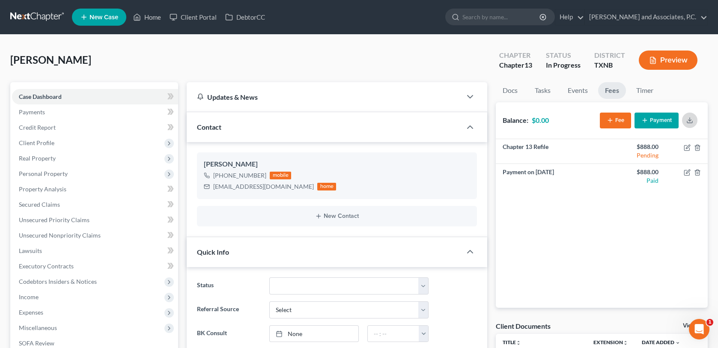
click at [691, 120] on icon "button" at bounding box center [689, 120] width 7 height 7
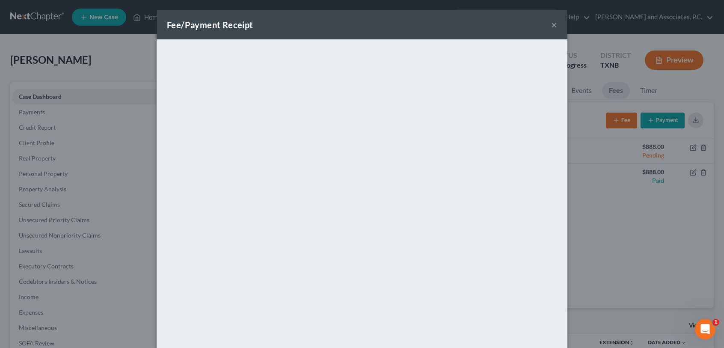
click at [552, 24] on button "×" at bounding box center [554, 25] width 6 height 10
